Goal: Task Accomplishment & Management: Complete application form

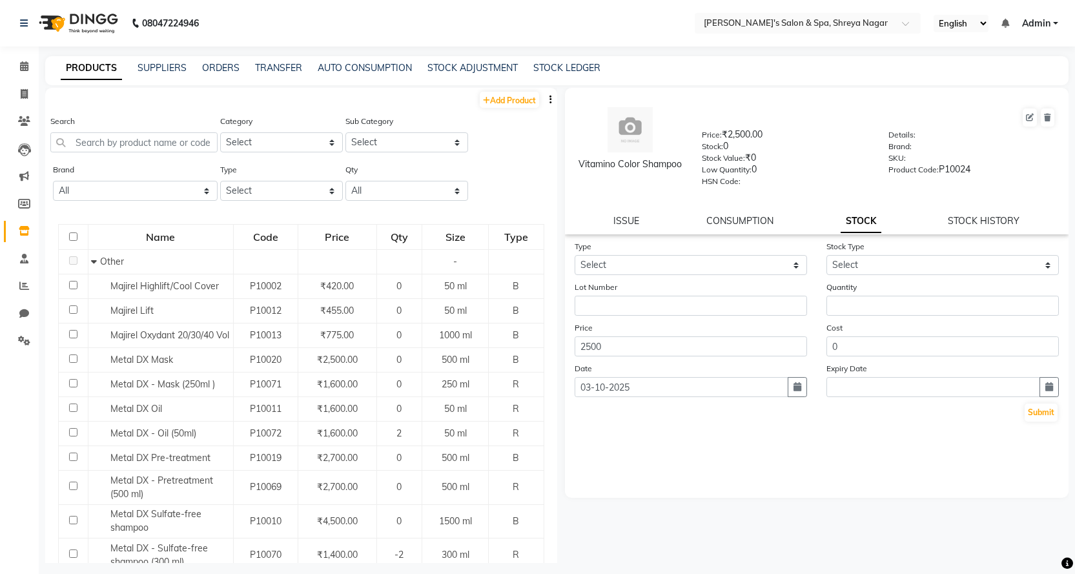
scroll to position [129, 0]
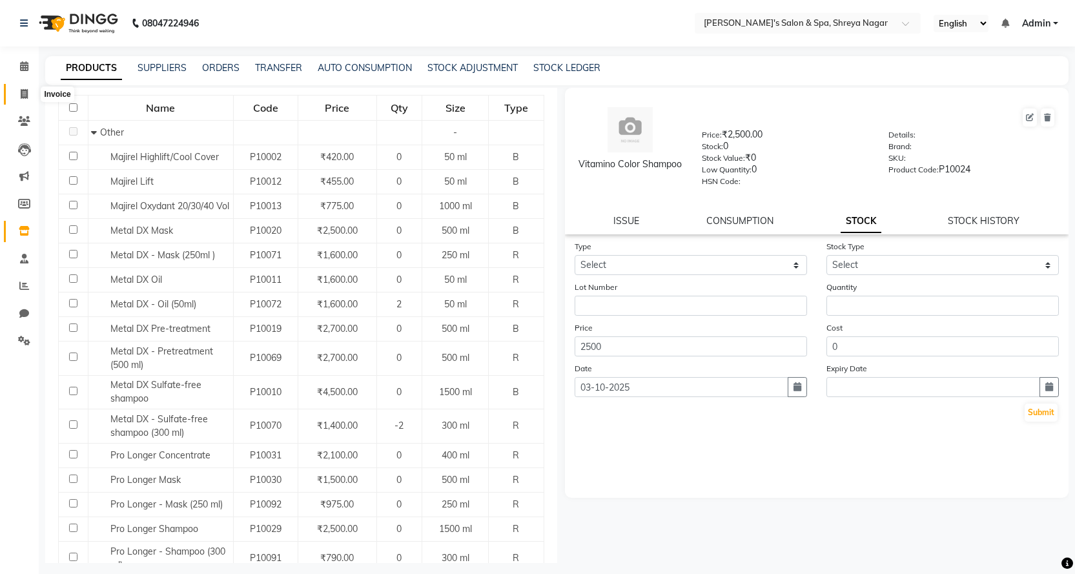
click at [30, 92] on span at bounding box center [24, 94] width 23 height 15
select select "7591"
select select "service"
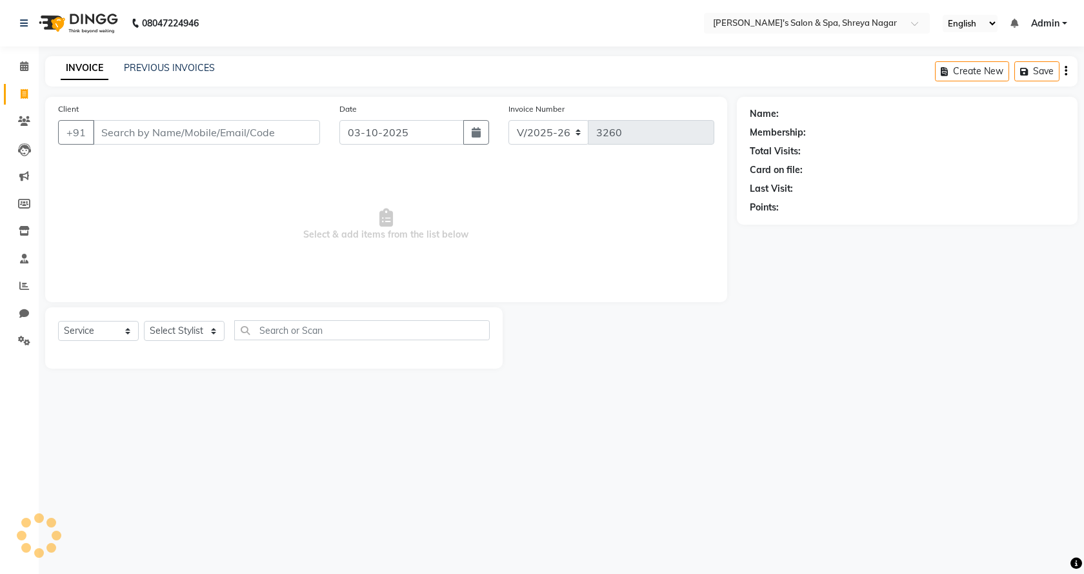
click at [160, 128] on input "Client" at bounding box center [206, 132] width 227 height 25
click at [208, 137] on input "Client" at bounding box center [206, 132] width 227 height 25
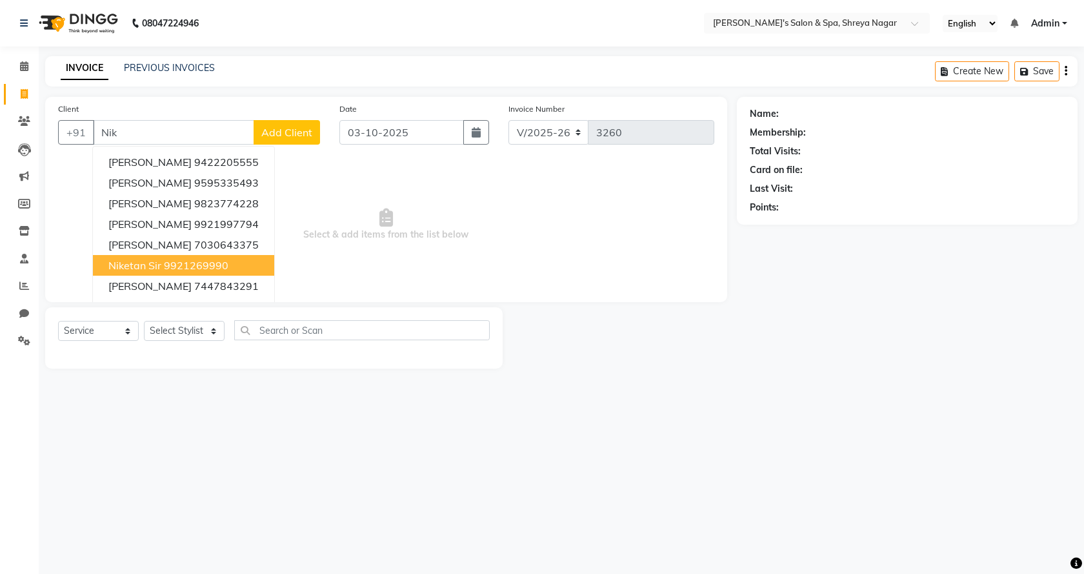
click at [187, 265] on ngb-highlight "9921269990" at bounding box center [196, 265] width 65 height 13
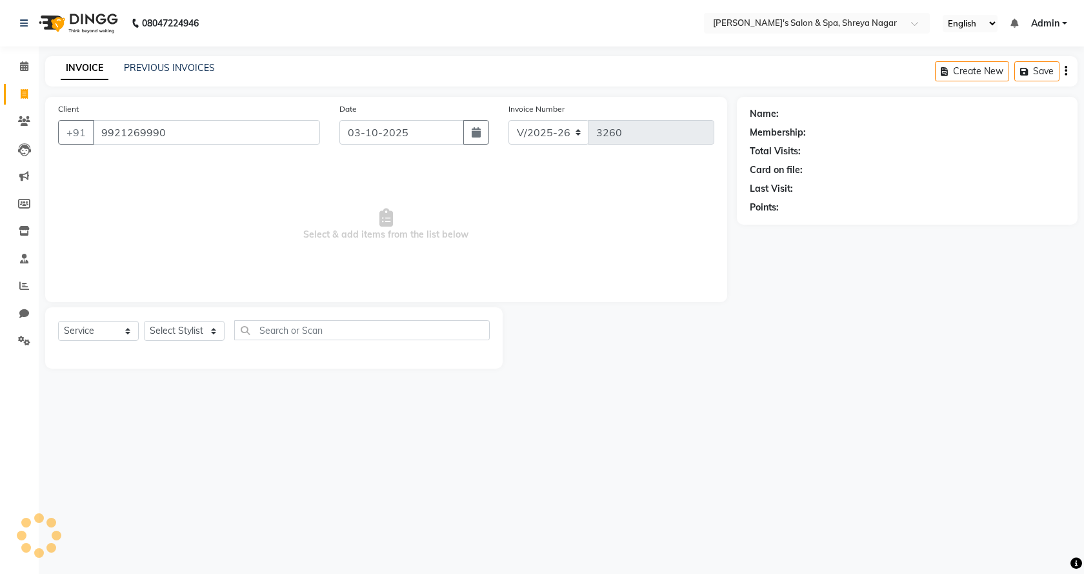
type input "9921269990"
select select "1: Object"
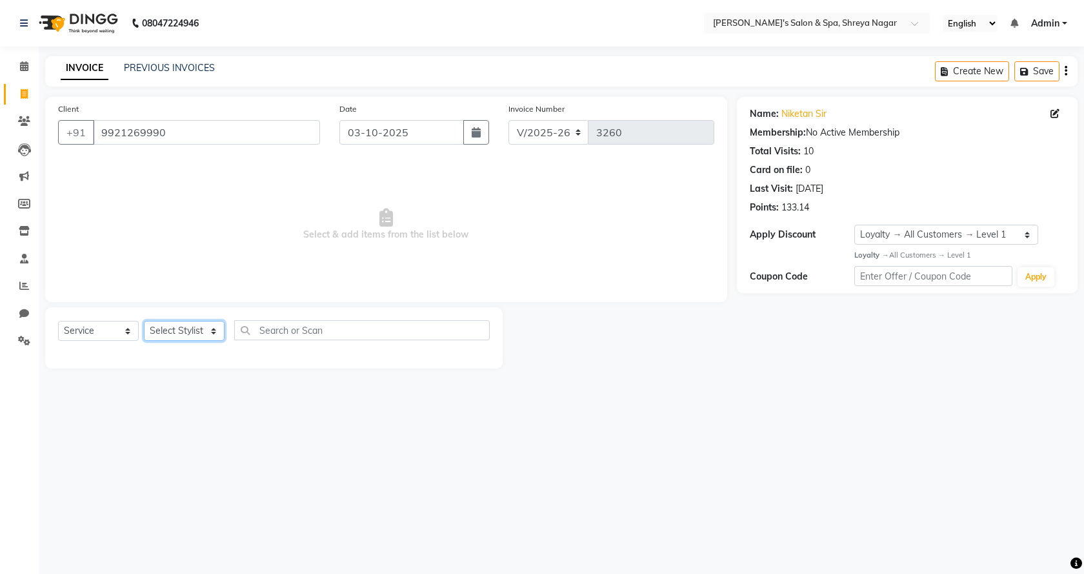
click at [197, 330] on select "Select Stylist [PERSON_NAME] [PERSON_NAME] [PERSON_NAME] Product Reception" at bounding box center [184, 331] width 81 height 20
click at [144, 321] on select "Select Stylist [PERSON_NAME] [PERSON_NAME] [PERSON_NAME] Product Reception" at bounding box center [184, 331] width 81 height 20
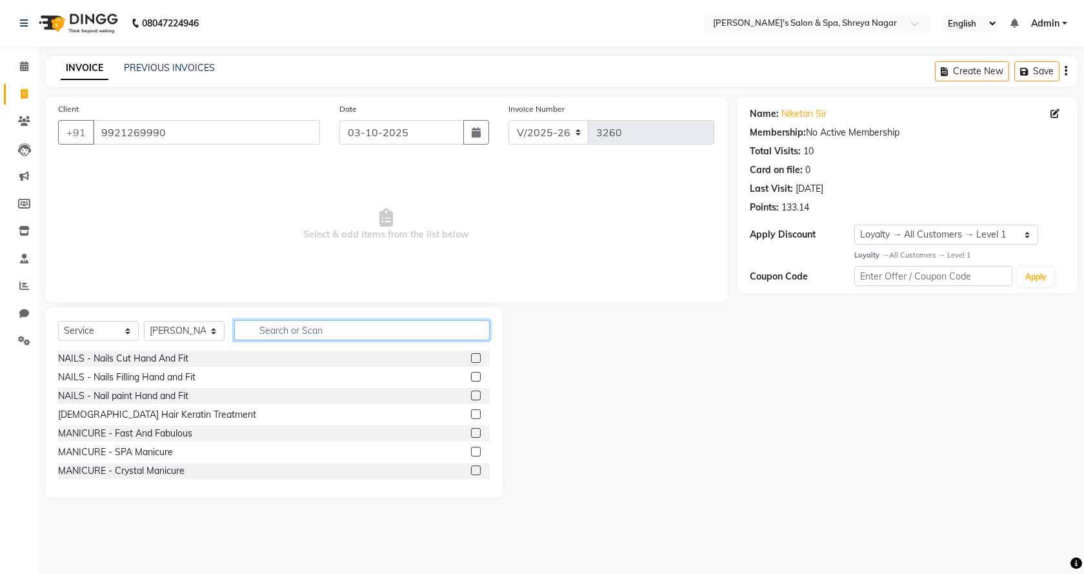
click at [342, 334] on input "text" at bounding box center [362, 330] width 256 height 20
drag, startPoint x: 212, startPoint y: 330, endPoint x: 207, endPoint y: 338, distance: 9.3
click at [212, 330] on select "Select Stylist [PERSON_NAME] [PERSON_NAME] [PERSON_NAME] Product Reception" at bounding box center [184, 331] width 81 height 20
select select "67482"
click at [144, 321] on select "Select Stylist [PERSON_NAME] [PERSON_NAME] [PERSON_NAME] Product Reception" at bounding box center [184, 331] width 81 height 20
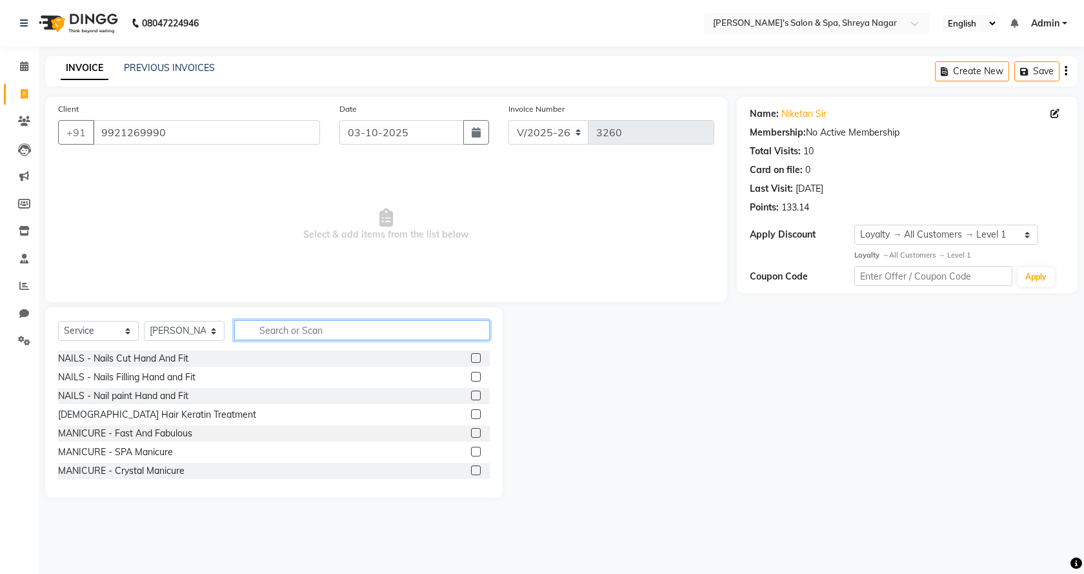
click at [292, 330] on input "text" at bounding box center [362, 330] width 256 height 20
type input "body"
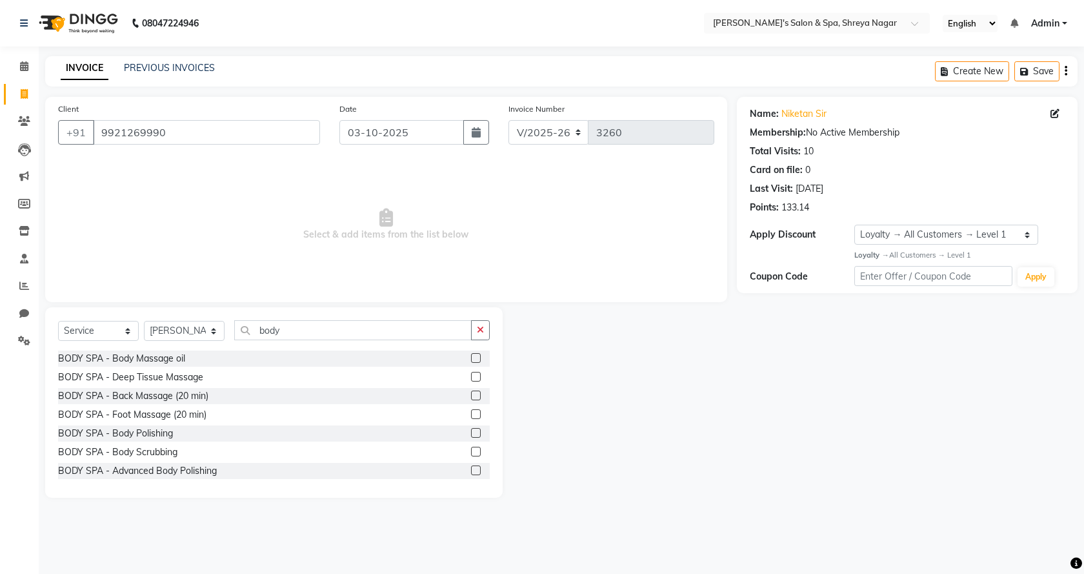
click at [471, 374] on label at bounding box center [476, 377] width 10 height 10
click at [471, 374] on input "checkbox" at bounding box center [475, 377] width 8 height 8
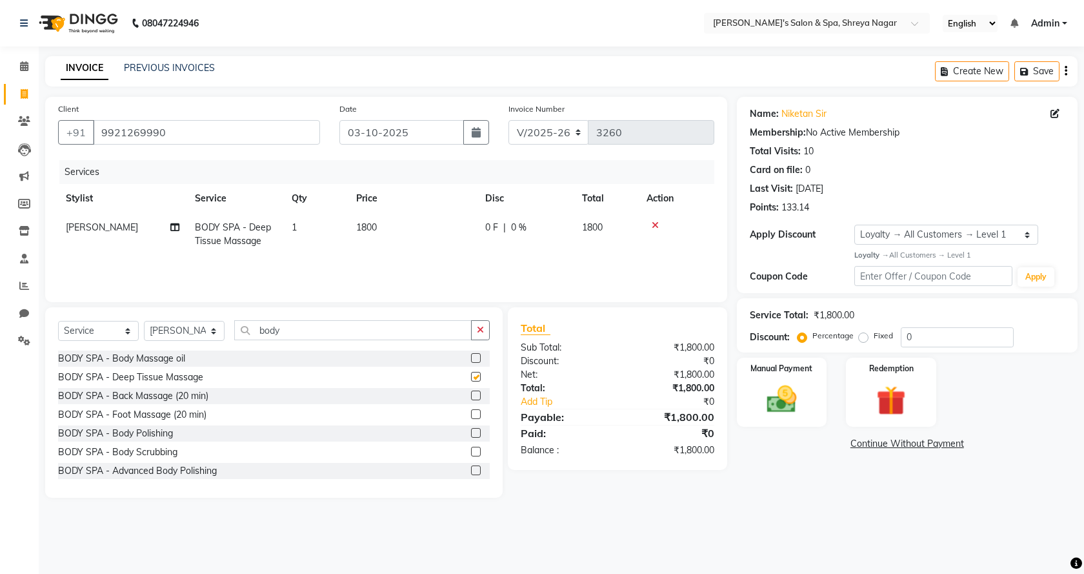
checkbox input "false"
click at [414, 228] on td "1800" at bounding box center [413, 234] width 129 height 43
select select "67482"
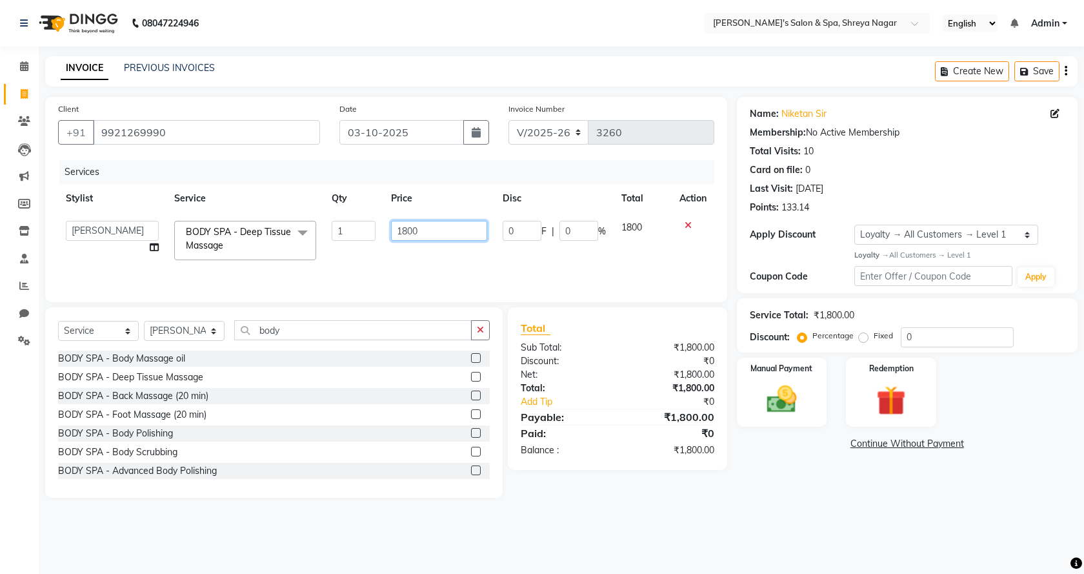
click at [443, 228] on input "1800" at bounding box center [439, 231] width 96 height 20
click at [455, 267] on div "Services Stylist Service Qty Price Disc Total Action [PERSON_NAME] [PERSON_NAME…" at bounding box center [386, 224] width 656 height 129
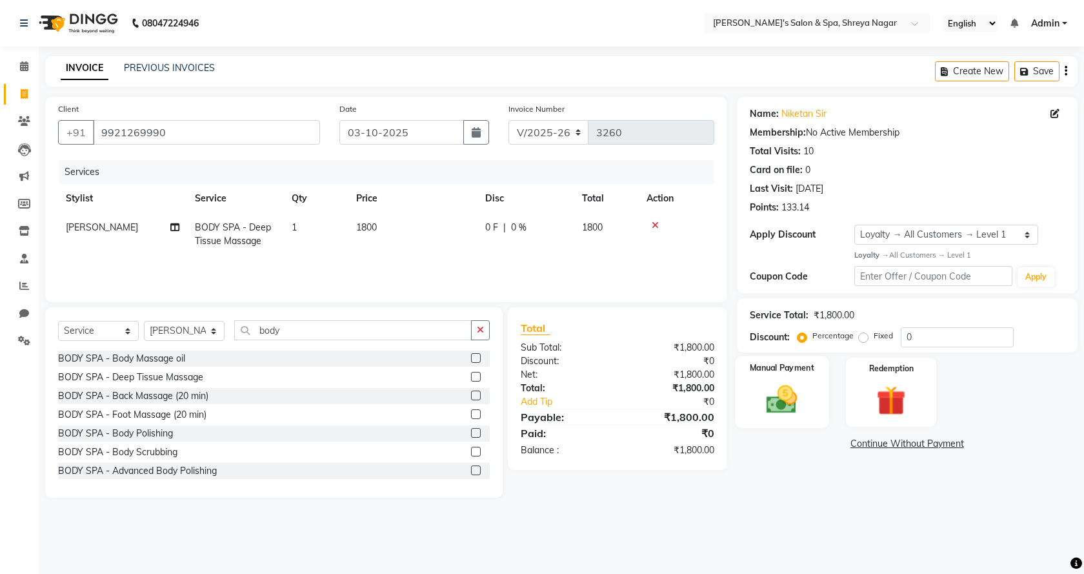
click at [780, 402] on img at bounding box center [782, 398] width 50 height 35
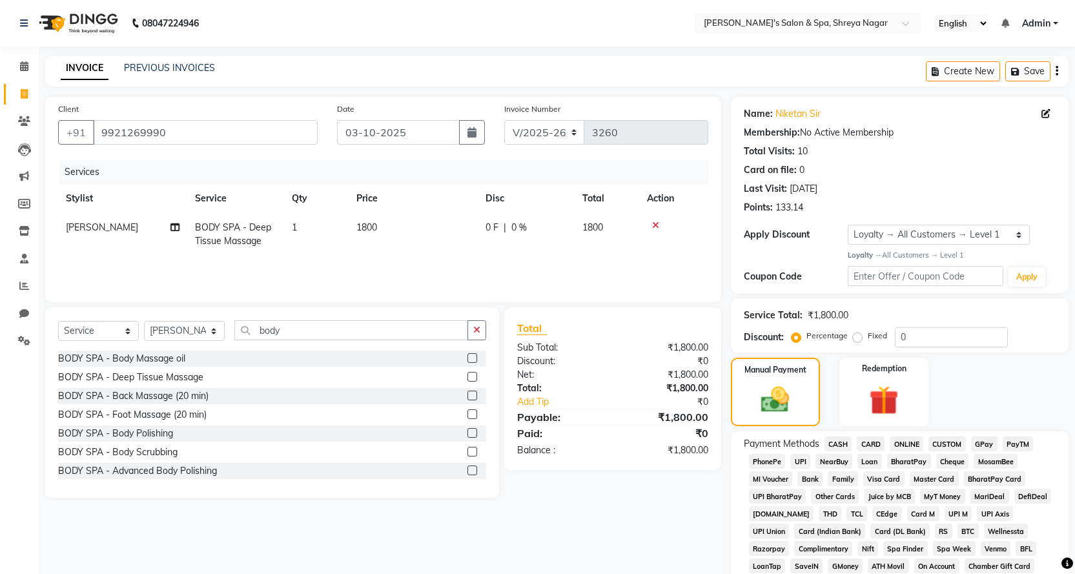
click at [920, 443] on span "ONLINE" at bounding box center [906, 443] width 34 height 15
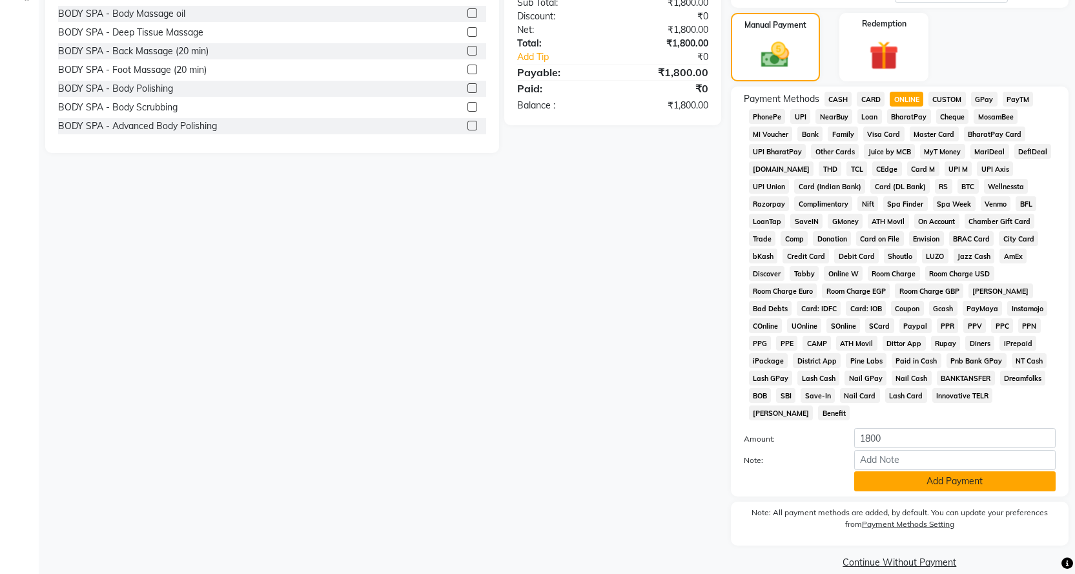
click at [918, 471] on button "Add Payment" at bounding box center [954, 481] width 201 height 20
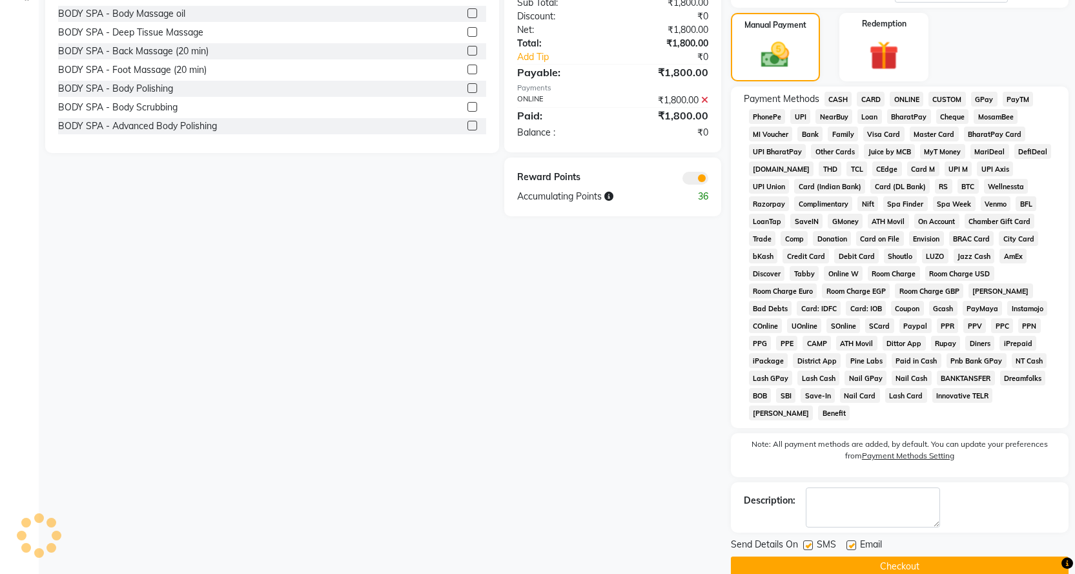
click at [905, 556] on button "Checkout" at bounding box center [900, 566] width 338 height 20
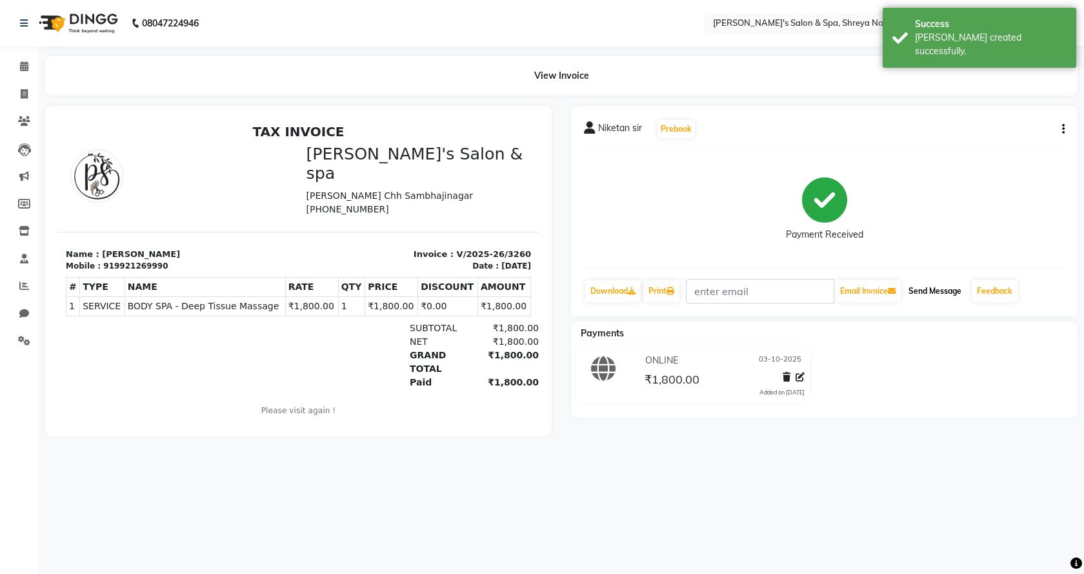
click at [928, 291] on button "Send Message" at bounding box center [935, 291] width 63 height 22
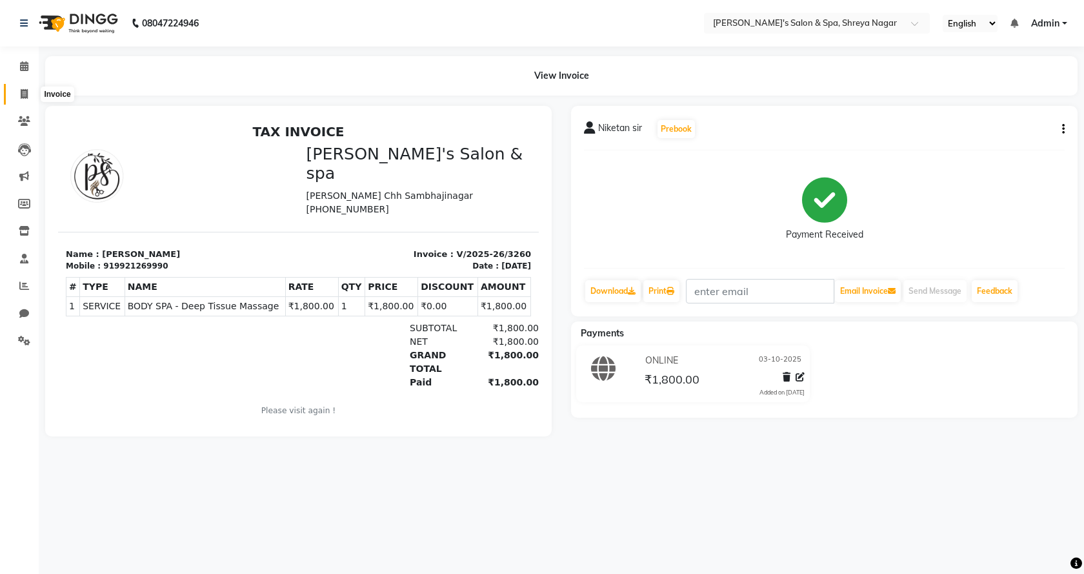
click at [17, 99] on span at bounding box center [24, 94] width 23 height 15
select select "service"
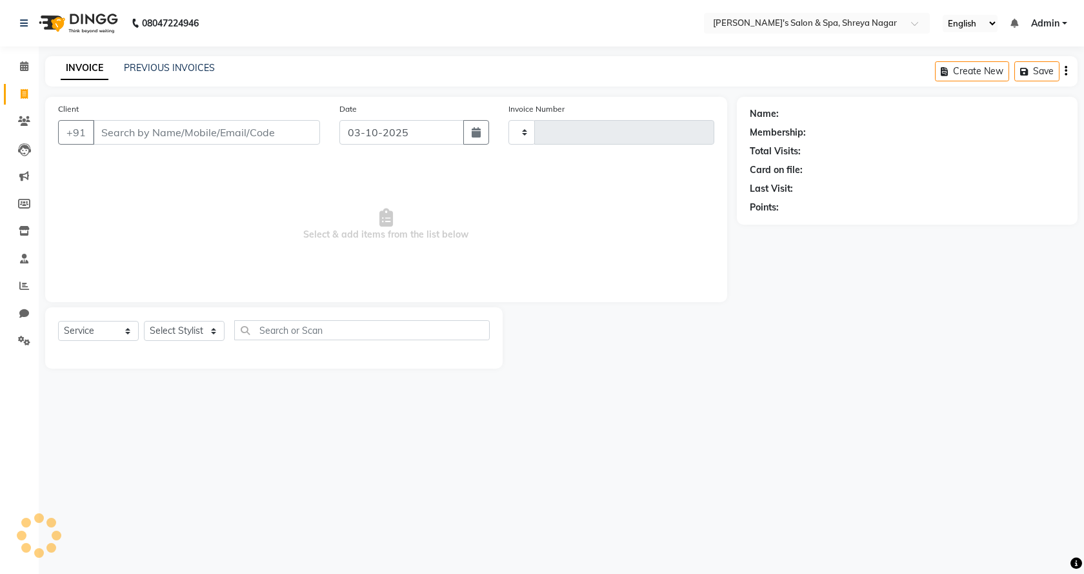
type input "3261"
select select "7591"
click at [272, 132] on input "Client" at bounding box center [206, 132] width 227 height 25
type input "9021447667"
click at [305, 127] on span "Add Client" at bounding box center [286, 132] width 51 height 13
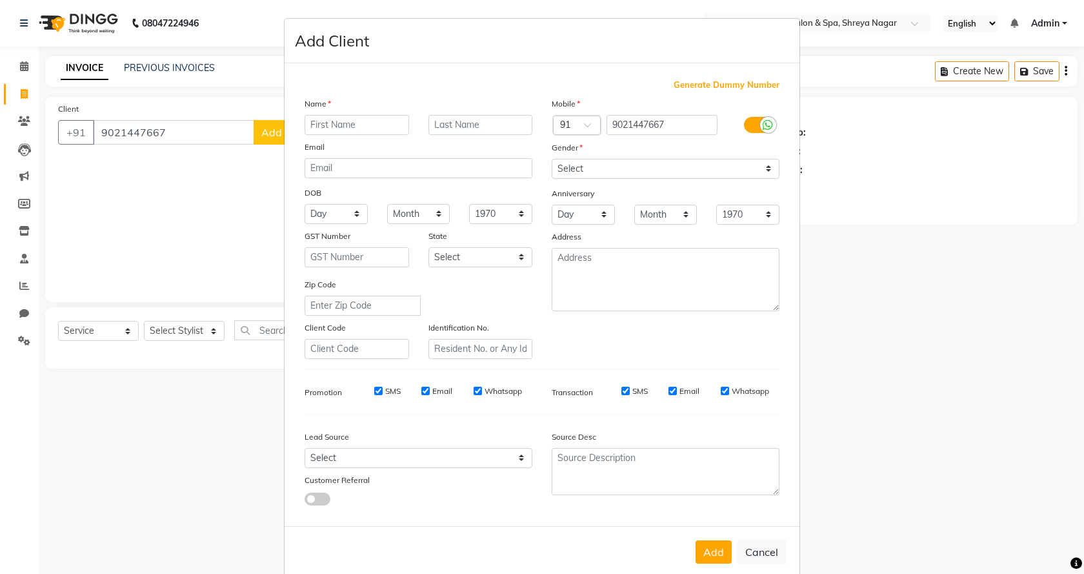
click at [376, 111] on div "Name" at bounding box center [418, 106] width 247 height 18
click at [375, 117] on input "text" at bounding box center [357, 125] width 105 height 20
type input "[PERSON_NAME]"
click at [651, 177] on select "Select [DEMOGRAPHIC_DATA] [DEMOGRAPHIC_DATA] Other Prefer Not To Say" at bounding box center [666, 169] width 228 height 20
select select "[DEMOGRAPHIC_DATA]"
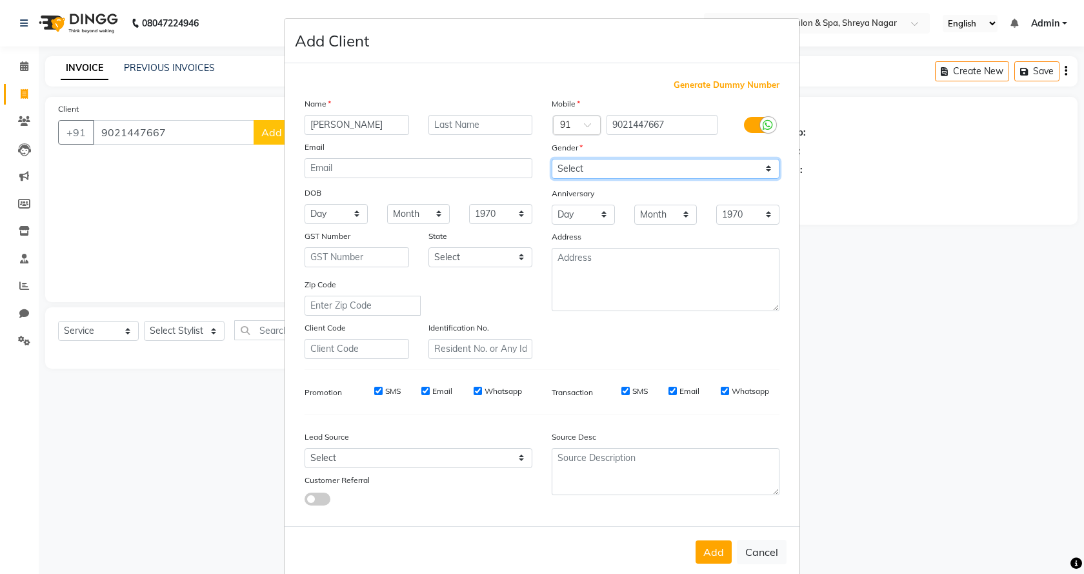
click at [552, 159] on select "Select [DEMOGRAPHIC_DATA] [DEMOGRAPHIC_DATA] Other Prefer Not To Say" at bounding box center [666, 169] width 228 height 20
click at [705, 551] on button "Add" at bounding box center [714, 551] width 36 height 23
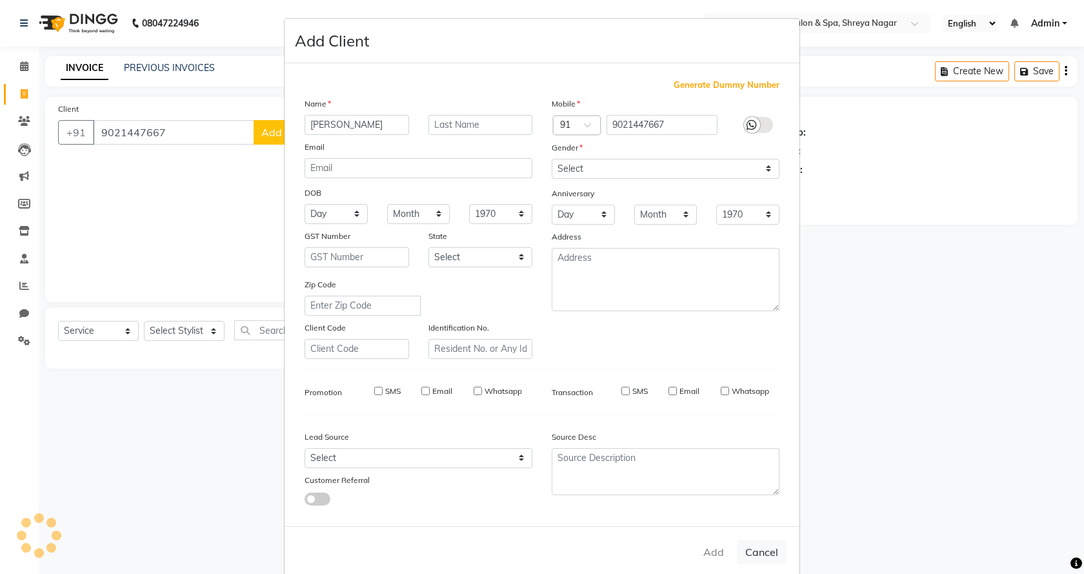
select select
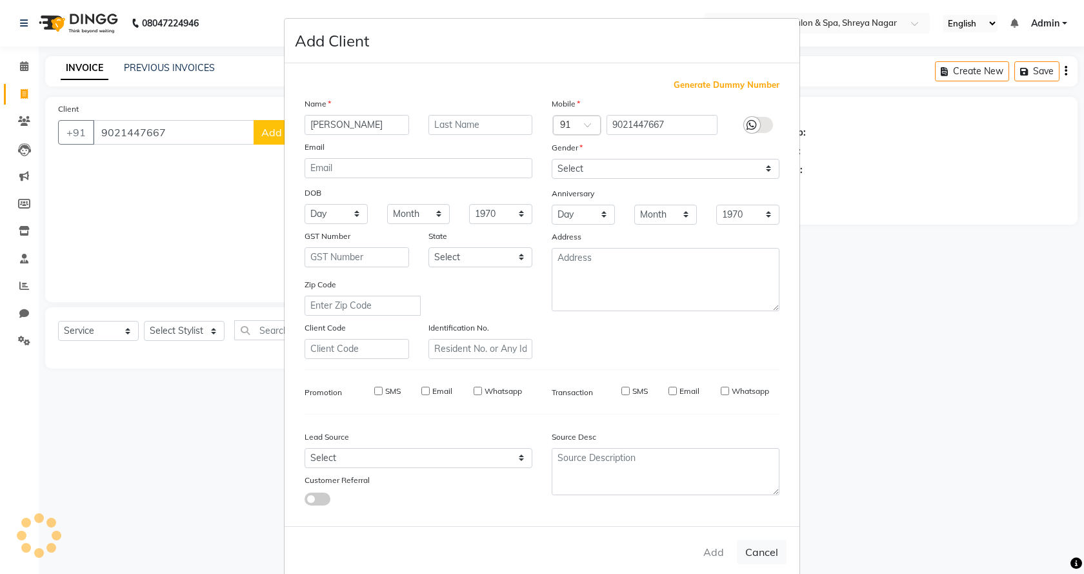
select select
checkbox input "false"
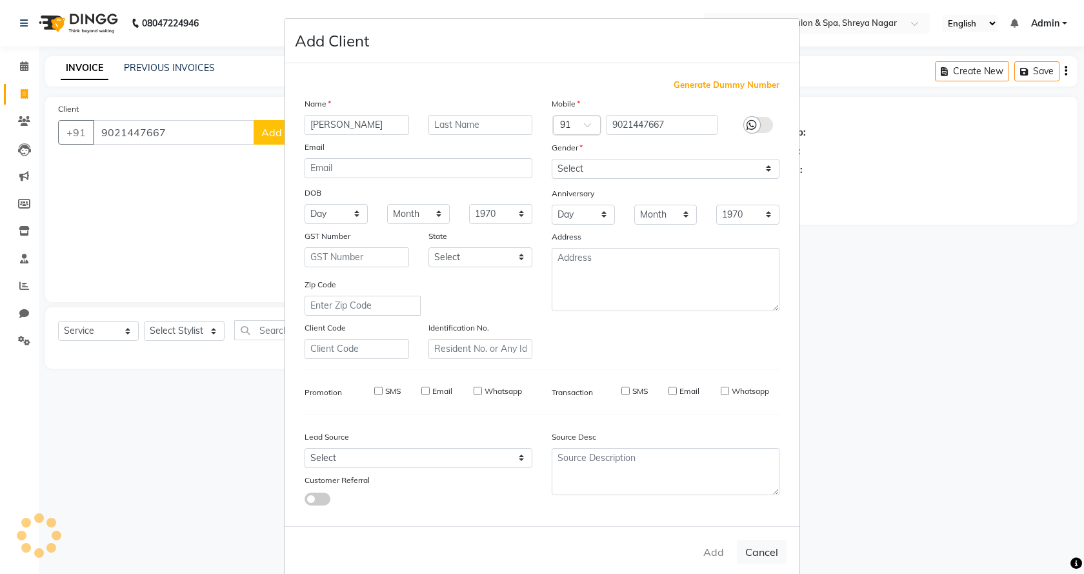
checkbox input "false"
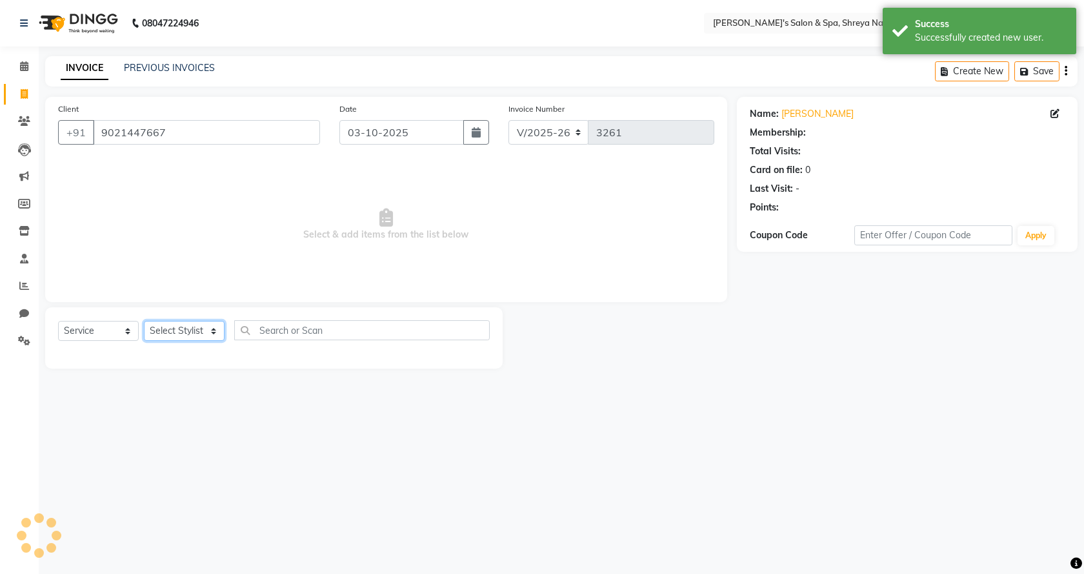
click at [165, 335] on select "Select Stylist [PERSON_NAME] [PERSON_NAME] [PERSON_NAME] Product Reception" at bounding box center [184, 331] width 81 height 20
select select "1: Object"
select select "67478"
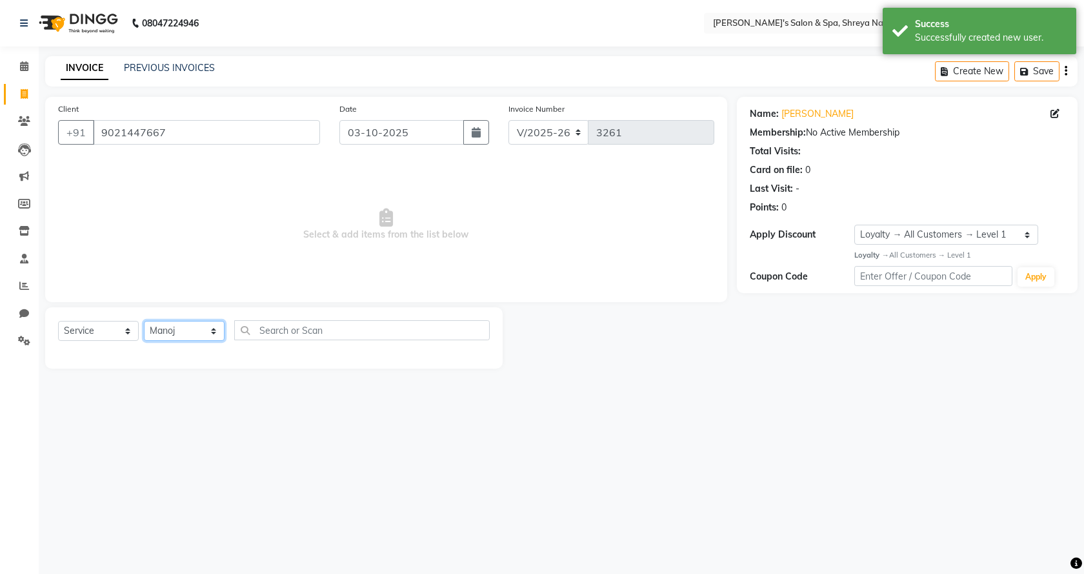
click at [144, 321] on select "Select Stylist [PERSON_NAME] [PERSON_NAME] [PERSON_NAME] Product Reception" at bounding box center [184, 331] width 81 height 20
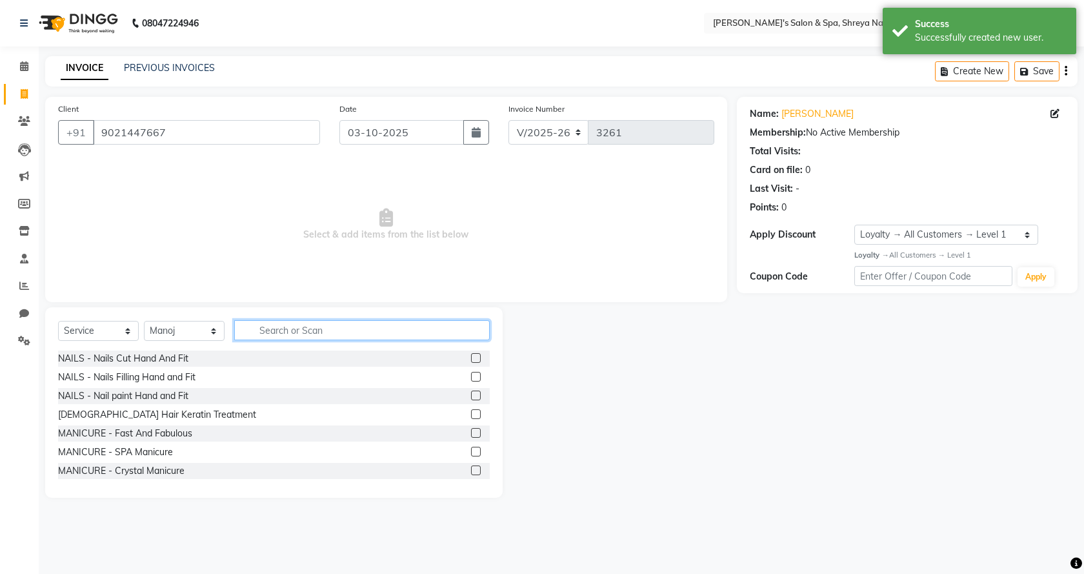
click at [313, 330] on input "text" at bounding box center [362, 330] width 256 height 20
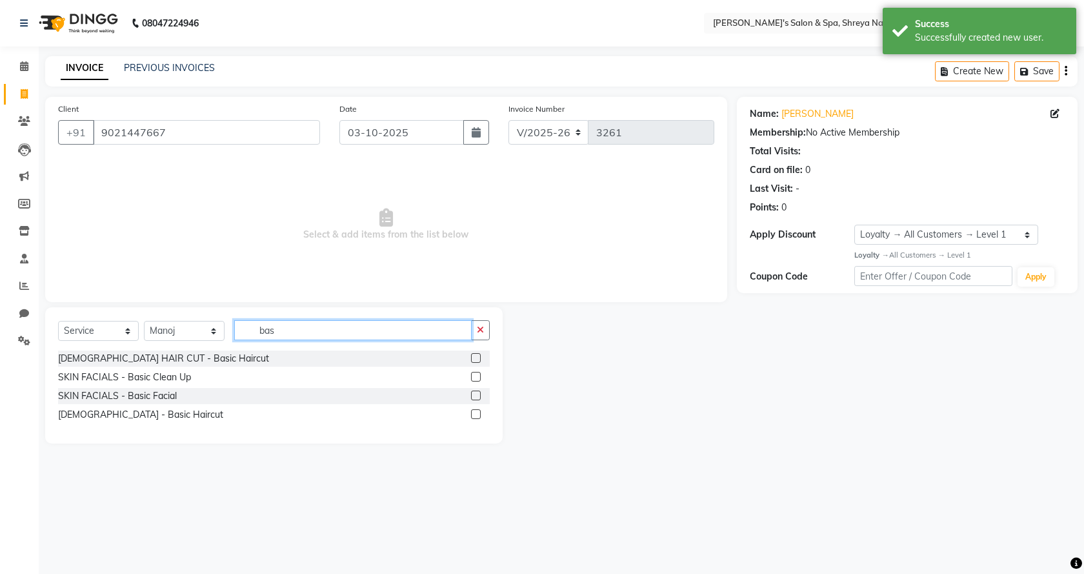
type input "bas"
click at [479, 419] on div at bounding box center [475, 416] width 8 height 14
click at [478, 416] on label at bounding box center [476, 414] width 10 height 10
click at [478, 416] on input "checkbox" at bounding box center [475, 414] width 8 height 8
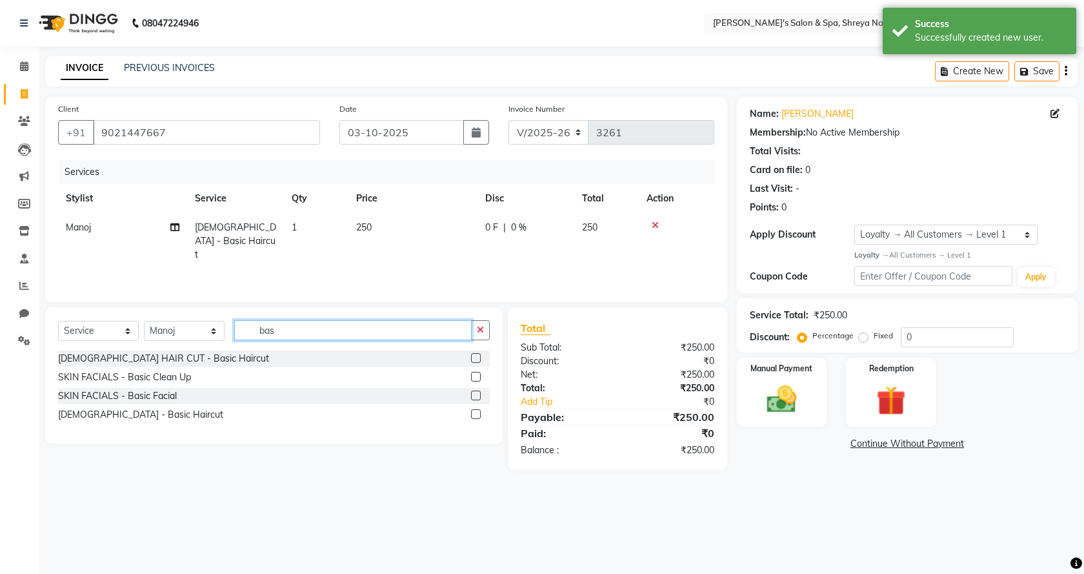
checkbox input "false"
click at [304, 326] on input "bas" at bounding box center [353, 330] width 238 height 20
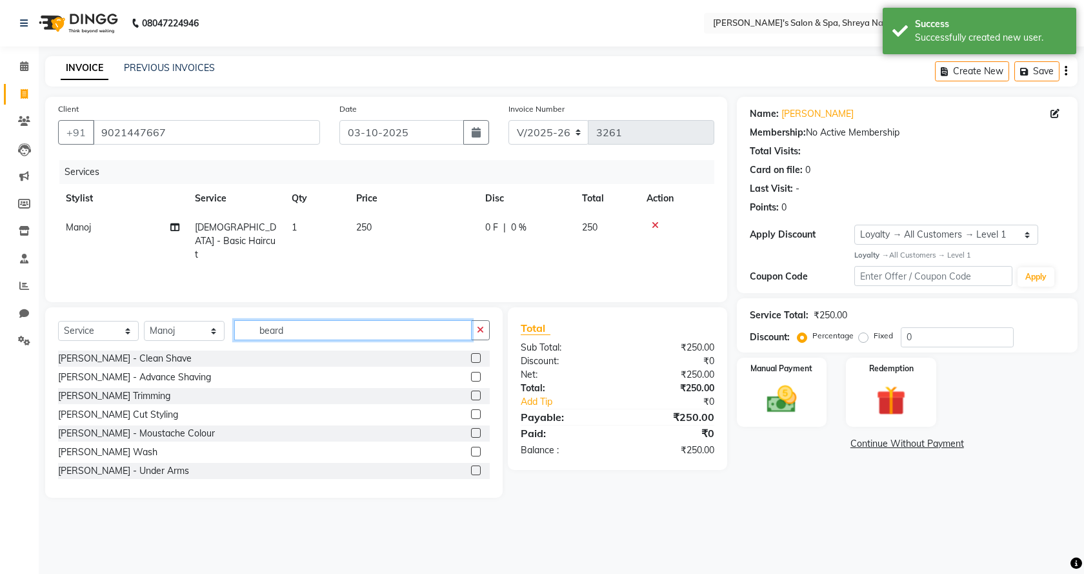
type input "beard"
click at [471, 352] on div at bounding box center [480, 358] width 19 height 16
click at [471, 356] on label at bounding box center [476, 358] width 10 height 10
click at [471, 356] on input "checkbox" at bounding box center [475, 358] width 8 height 8
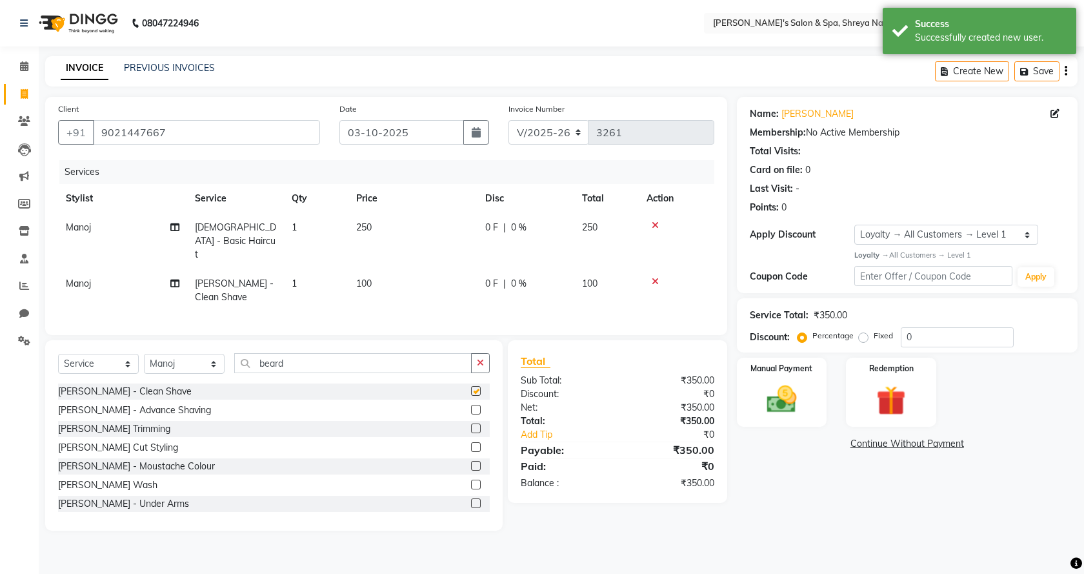
checkbox input "false"
click at [313, 363] on input "beard" at bounding box center [353, 363] width 238 height 20
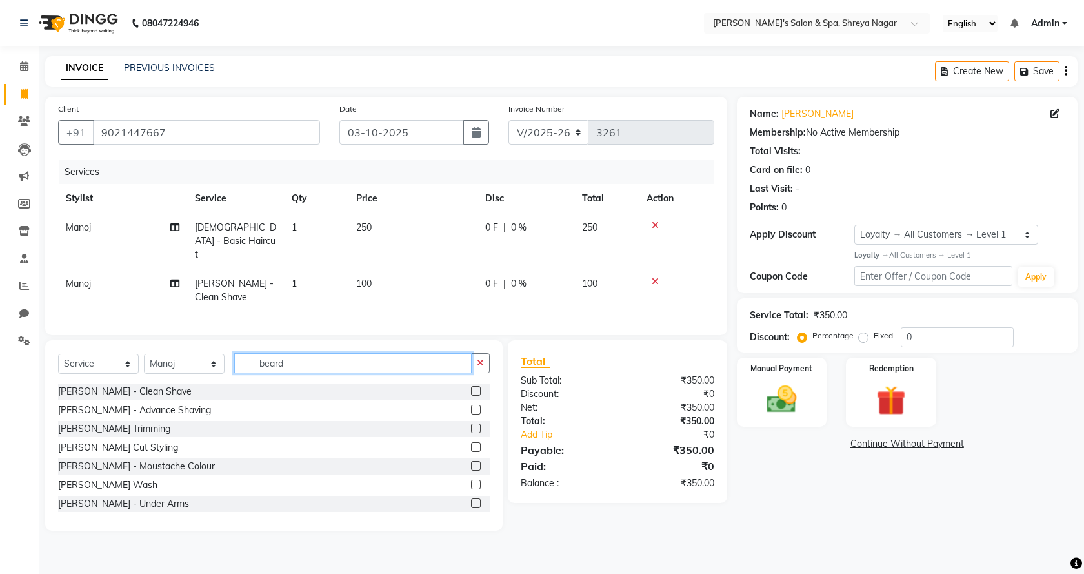
click at [313, 363] on input "beard" at bounding box center [353, 363] width 238 height 20
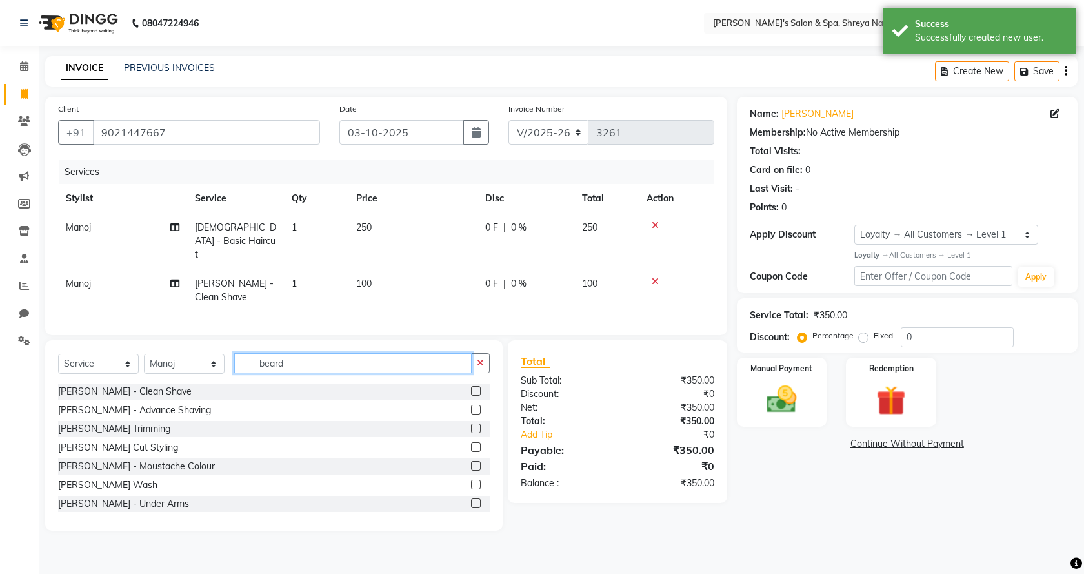
click at [313, 363] on input "beard" at bounding box center [353, 363] width 238 height 20
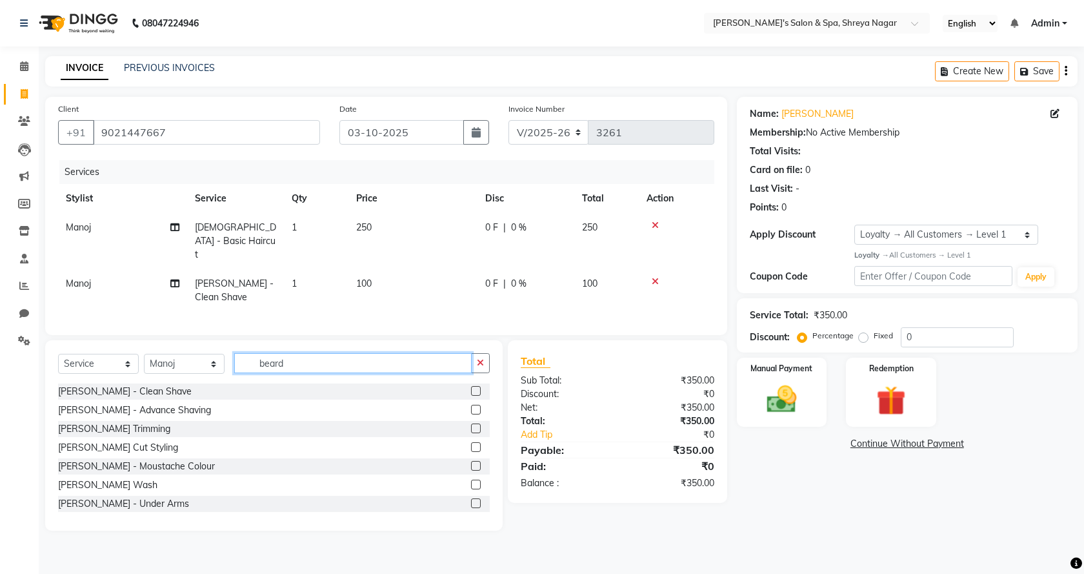
click at [313, 363] on input "beard" at bounding box center [353, 363] width 238 height 20
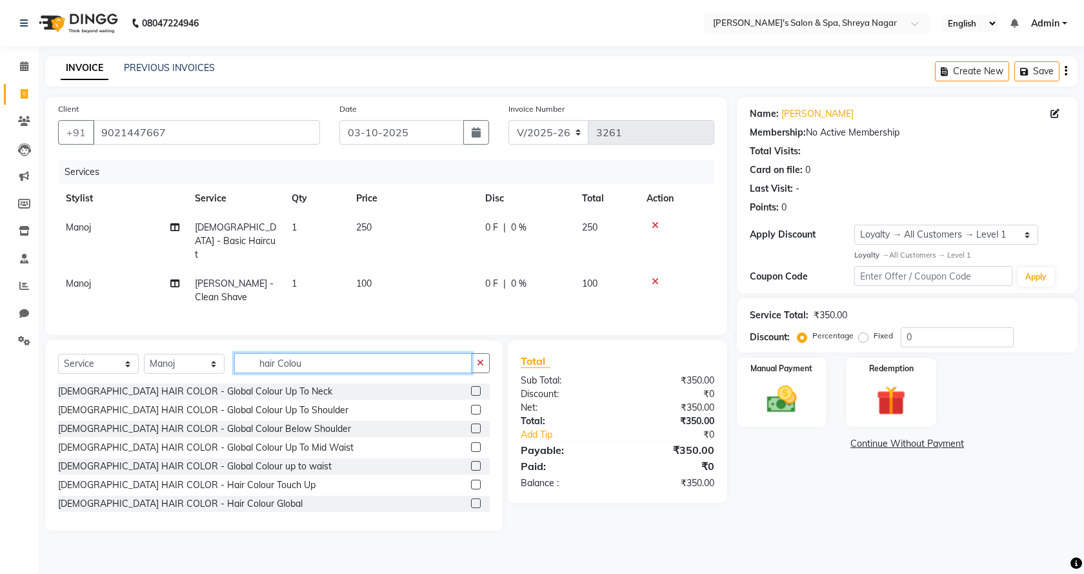
type input "hair Colou"
click at [471, 500] on label at bounding box center [476, 503] width 10 height 10
click at [471, 500] on input "checkbox" at bounding box center [475, 504] width 8 height 8
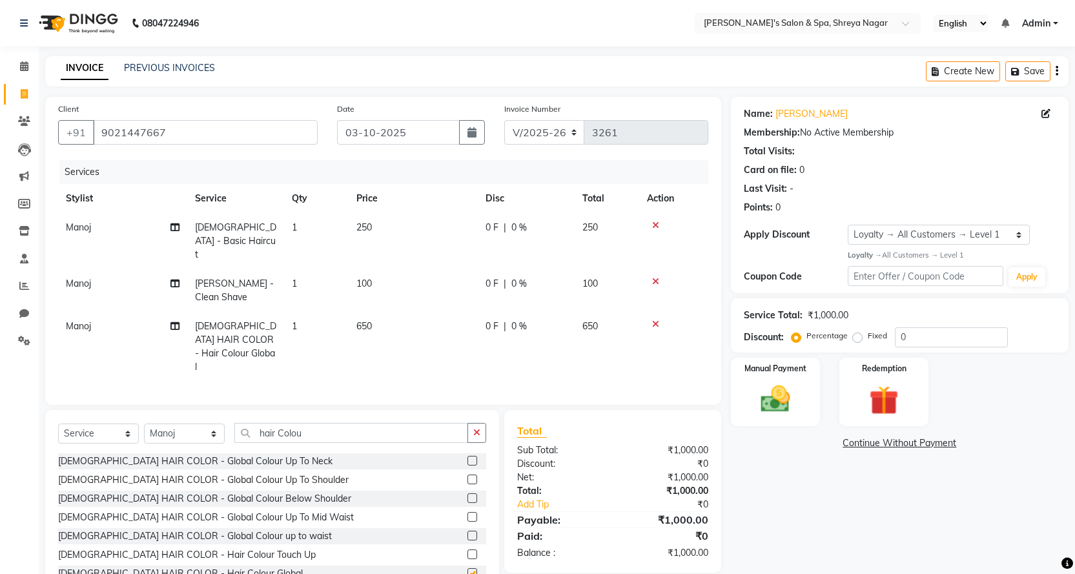
checkbox input "false"
drag, startPoint x: 360, startPoint y: 323, endPoint x: 375, endPoint y: 323, distance: 14.9
click at [366, 323] on td "650" at bounding box center [413, 347] width 129 height 70
select select "67478"
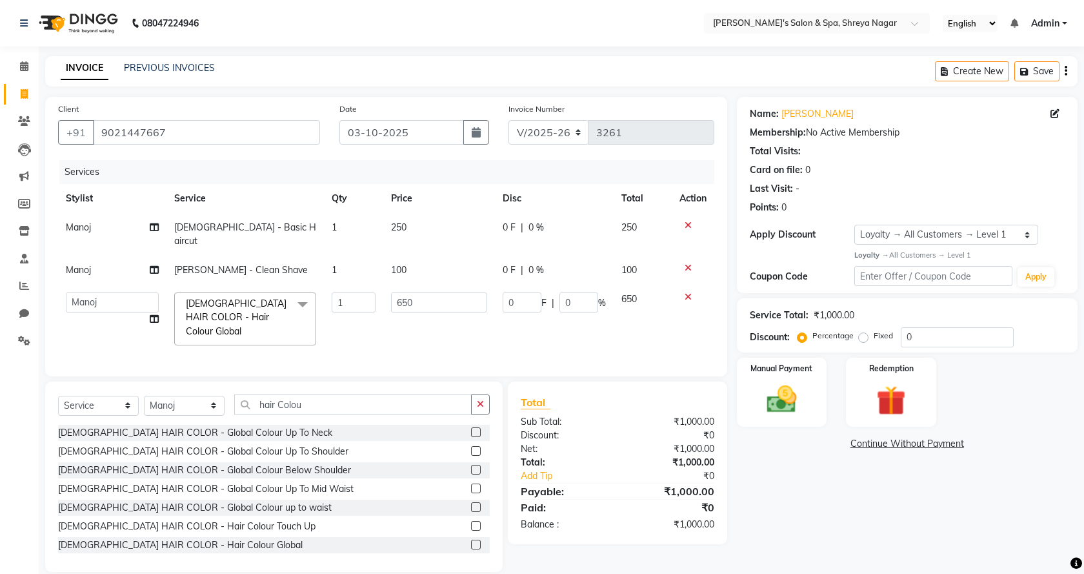
click at [531, 322] on td "0 F | 0 %" at bounding box center [554, 319] width 119 height 68
click at [832, 534] on div "Name: [PERSON_NAME] Membership: No Active Membership Total Visits: Card on file…" at bounding box center [912, 334] width 350 height 475
click at [904, 538] on div "Name: [PERSON_NAME] Membership: No Active Membership Total Visits: Card on file…" at bounding box center [912, 334] width 350 height 475
click at [826, 409] on div "Manual Payment" at bounding box center [782, 392] width 94 height 72
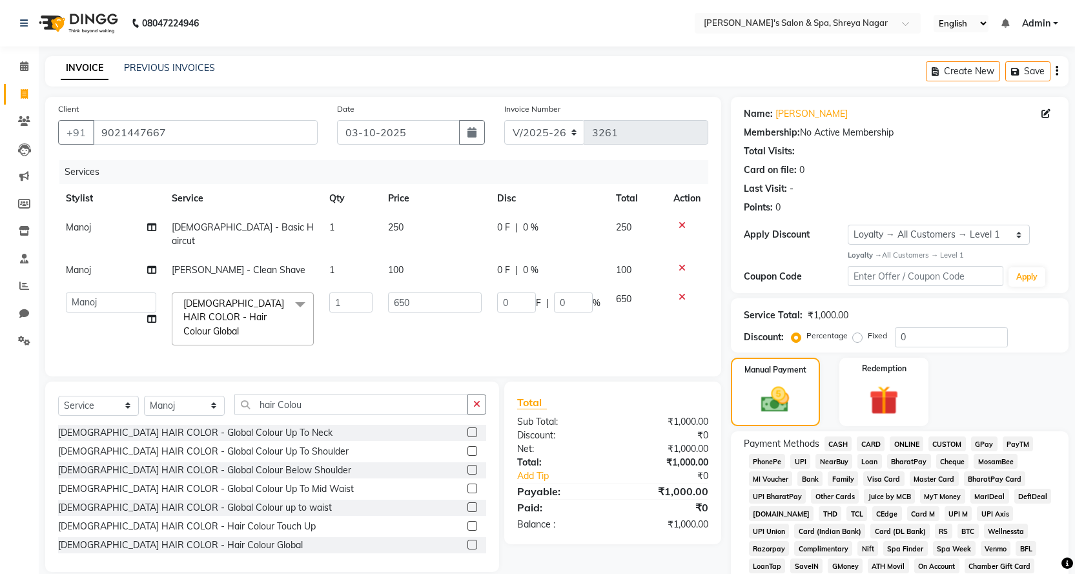
click at [907, 445] on span "ONLINE" at bounding box center [906, 443] width 34 height 15
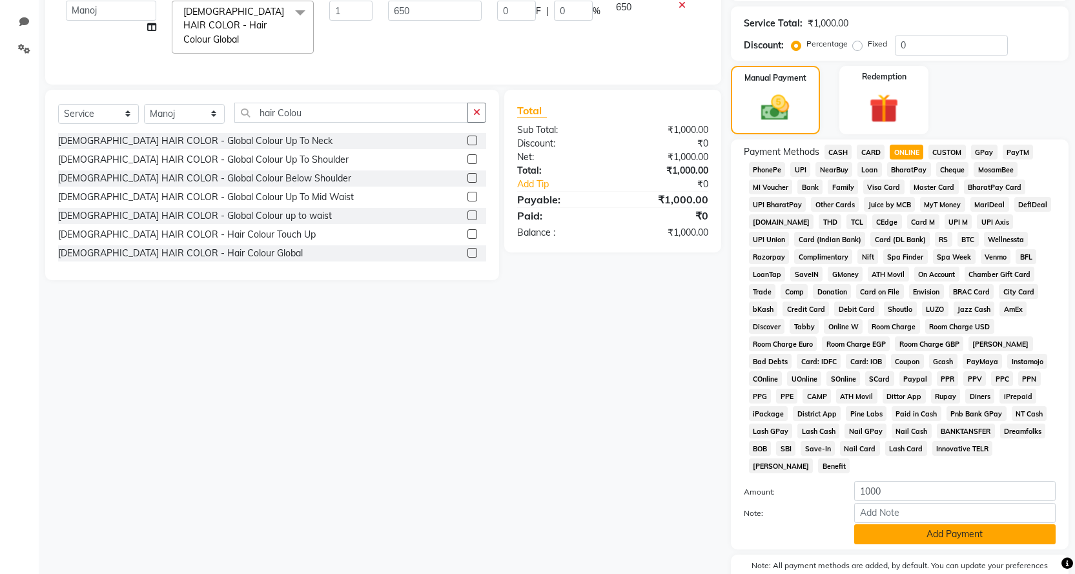
scroll to position [323, 0]
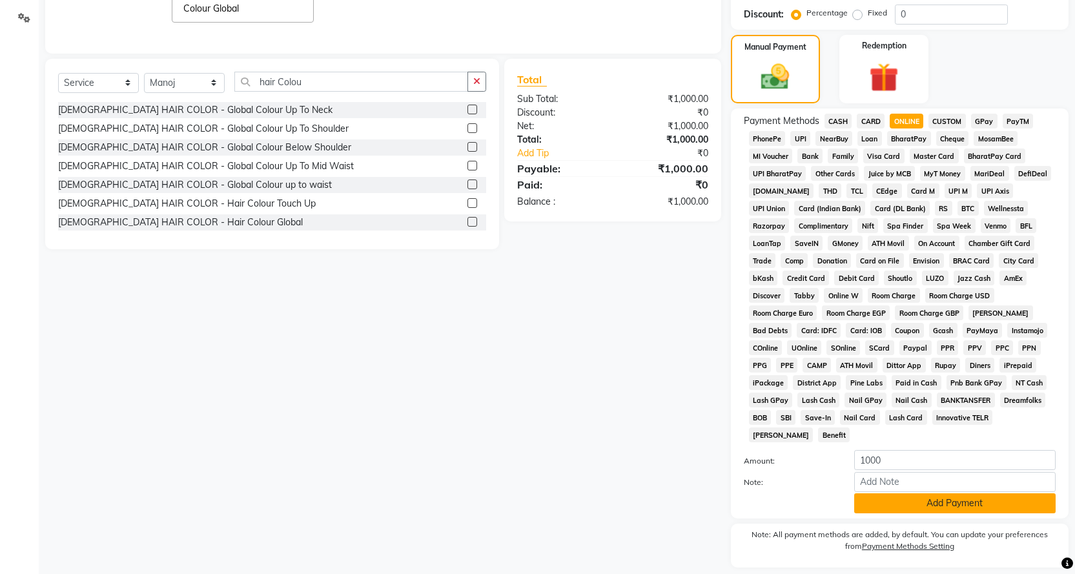
click at [959, 493] on button "Add Payment" at bounding box center [954, 503] width 201 height 20
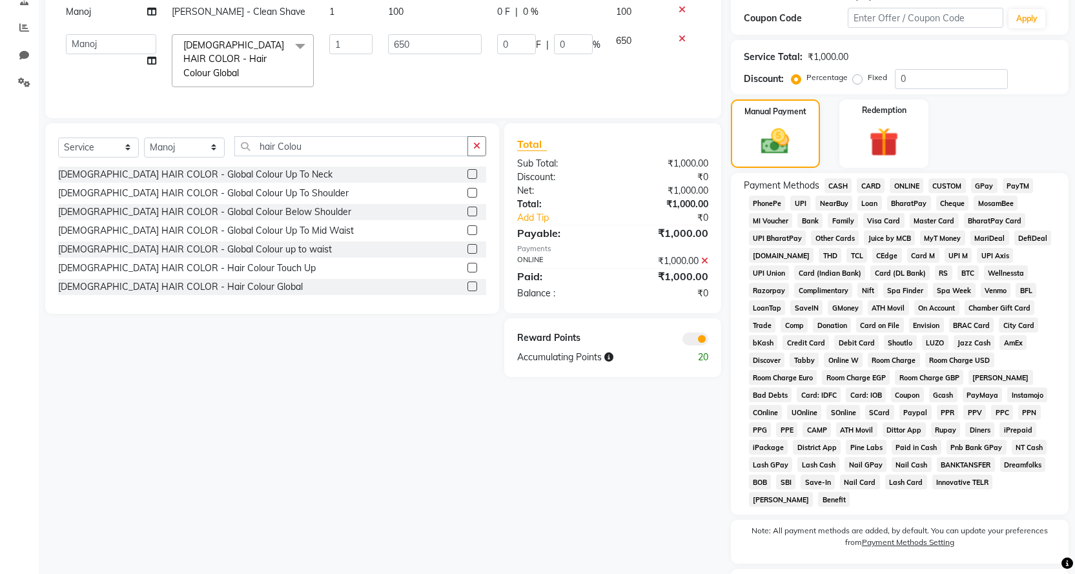
scroll to position [349, 0]
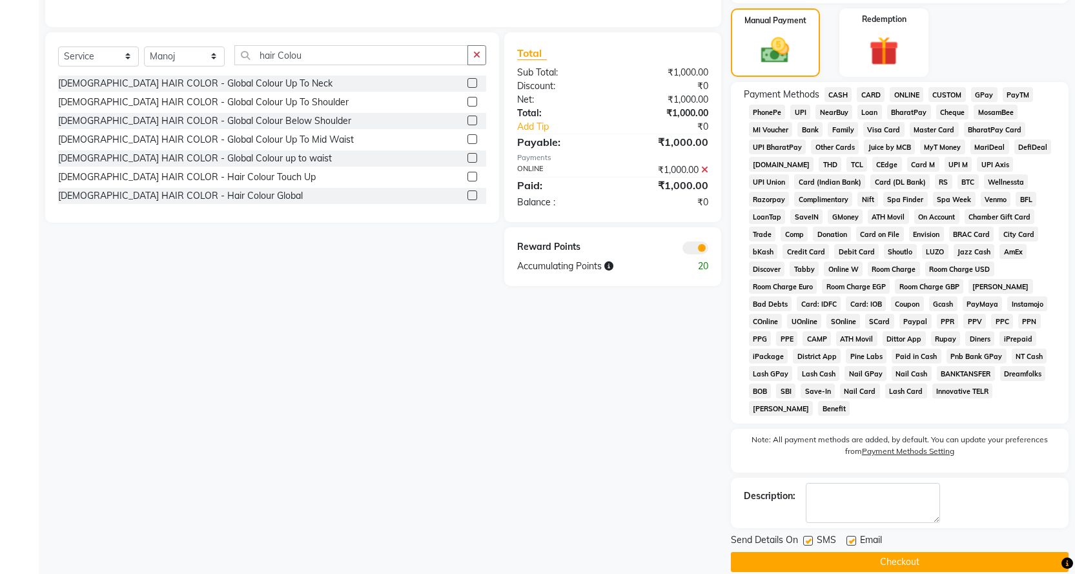
click at [916, 552] on button "Checkout" at bounding box center [900, 562] width 338 height 20
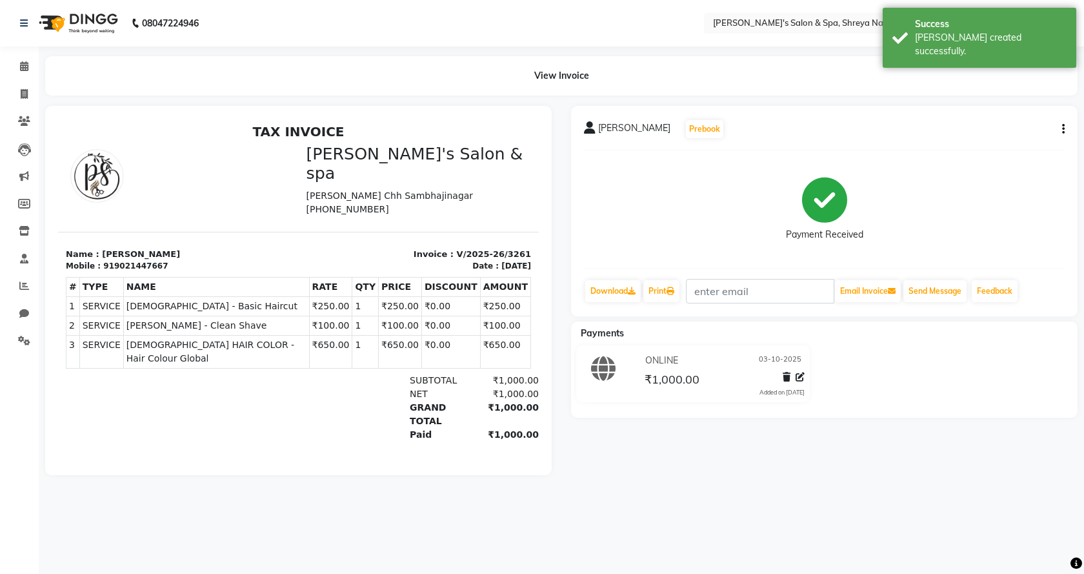
click at [617, 520] on div "08047224946 Select Location × [PERSON_NAME]'s Salon & Spa, Shreya Nagar English…" at bounding box center [542, 287] width 1084 height 574
